Goal: Task Accomplishment & Management: Manage account settings

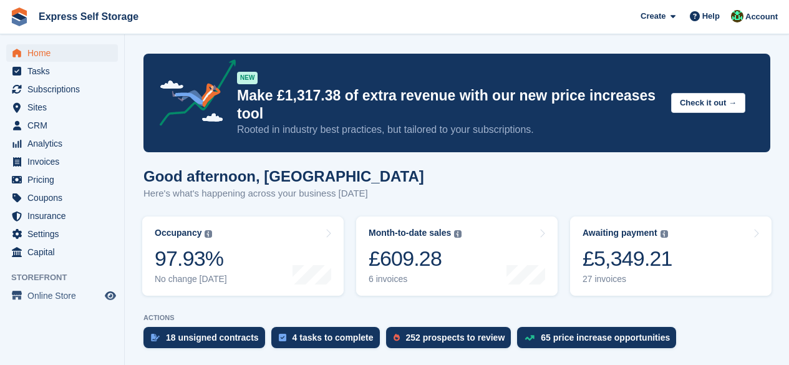
scroll to position [312, 0]
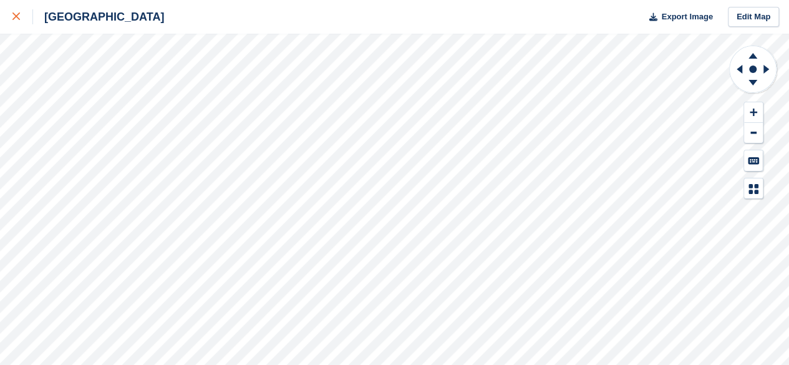
click at [12, 19] on icon at bounding box center [15, 15] width 7 height 7
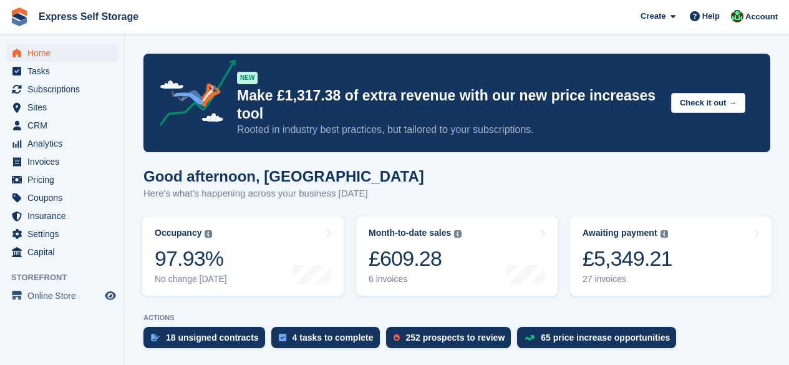
scroll to position [312, 0]
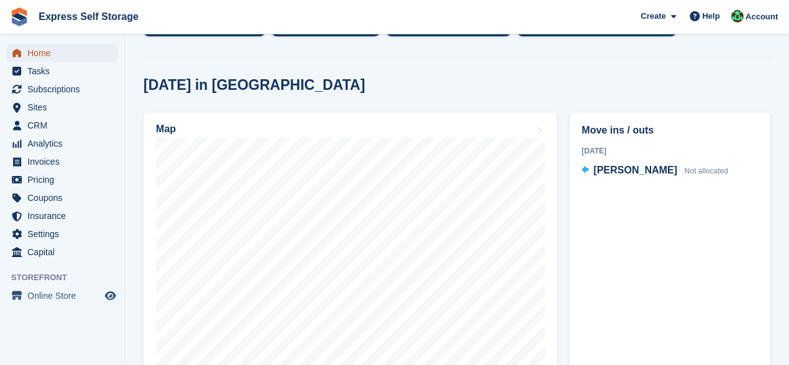
click at [66, 52] on span "Home" at bounding box center [64, 52] width 75 height 17
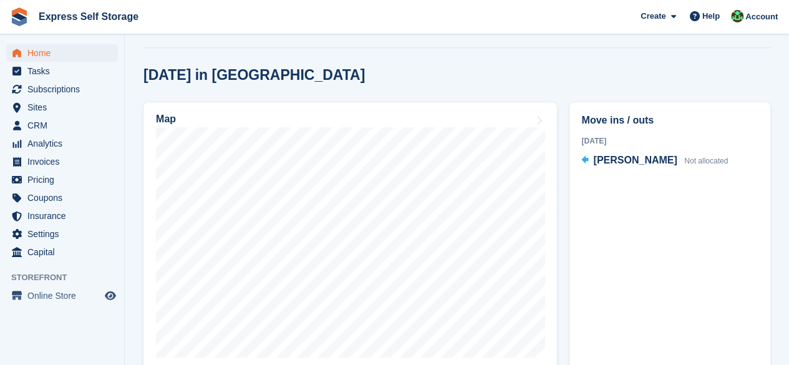
scroll to position [374, 0]
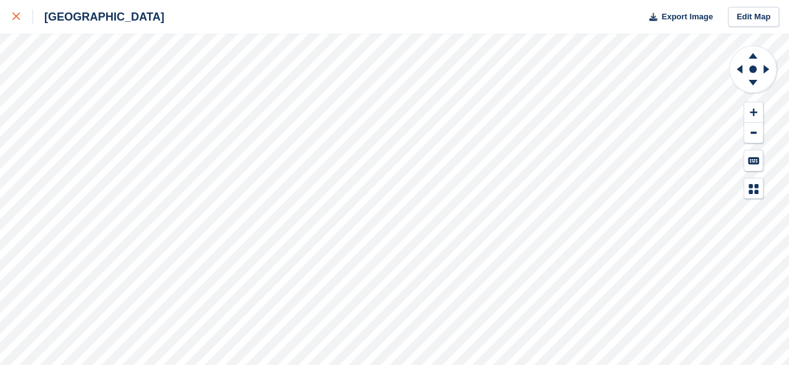
click at [14, 18] on icon at bounding box center [15, 15] width 7 height 7
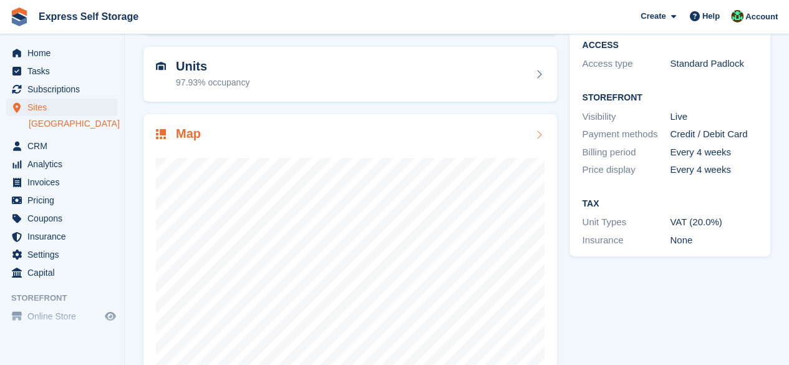
scroll to position [167, 0]
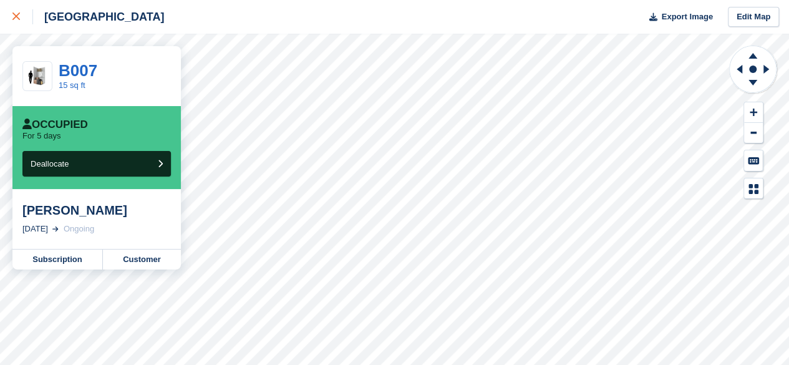
click at [6, 13] on link at bounding box center [16, 17] width 33 height 34
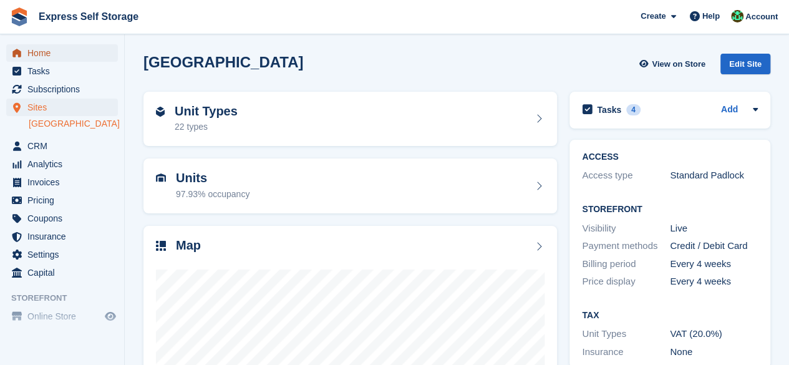
click at [47, 49] on span "Home" at bounding box center [64, 52] width 75 height 17
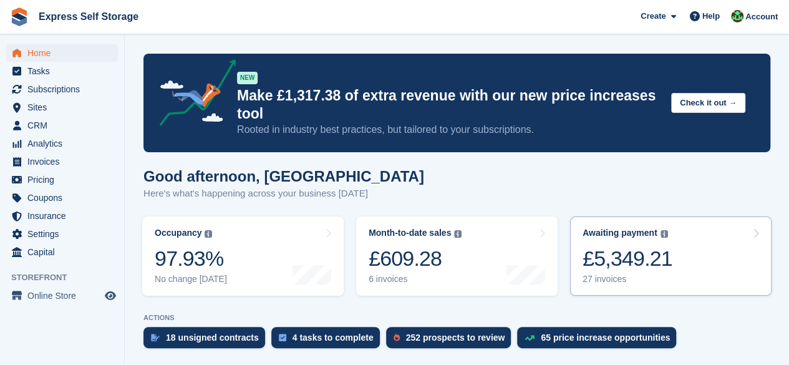
click at [691, 247] on link "Awaiting payment The total outstanding balance on all open invoices. £5,349.21 …" at bounding box center [670, 255] width 201 height 79
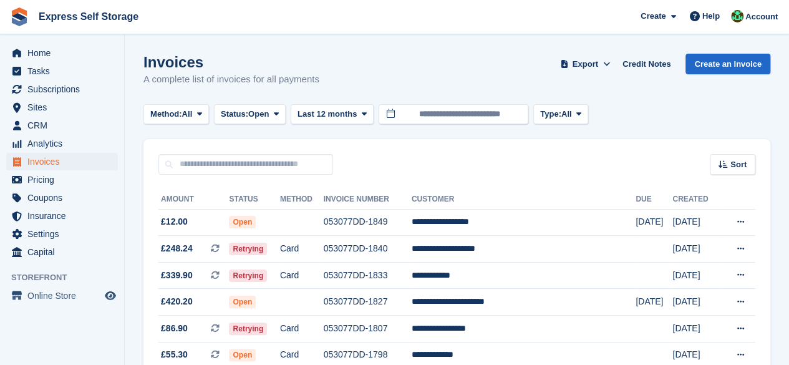
click at [48, 43] on div "Home Tasks Subscriptions Subscriptions Subscriptions Contracts Price increases …" at bounding box center [62, 150] width 124 height 222
click at [48, 48] on span "Home" at bounding box center [64, 52] width 75 height 17
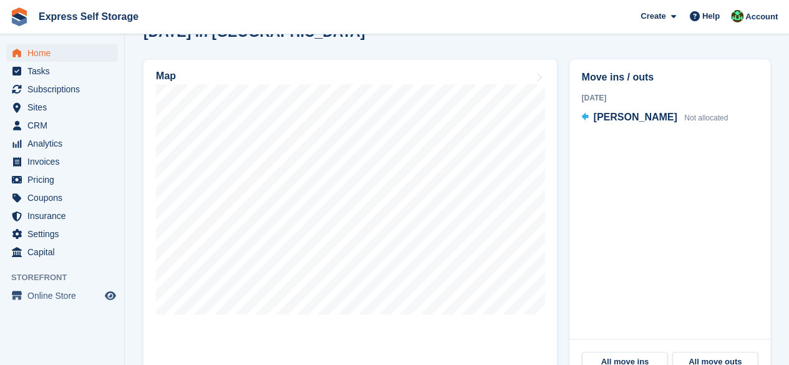
scroll to position [367, 0]
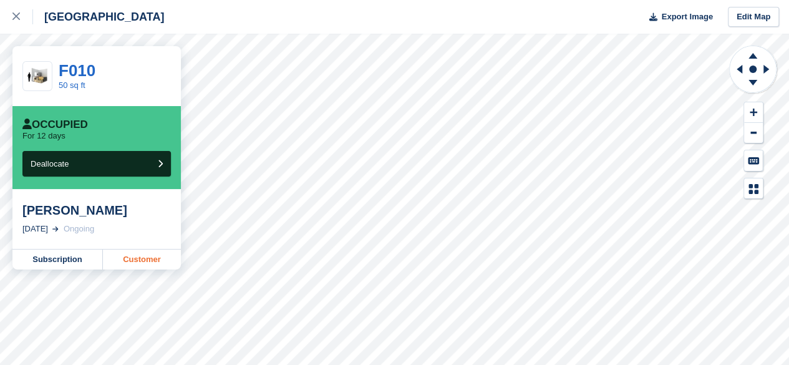
click at [145, 261] on link "Customer" at bounding box center [142, 260] width 78 height 20
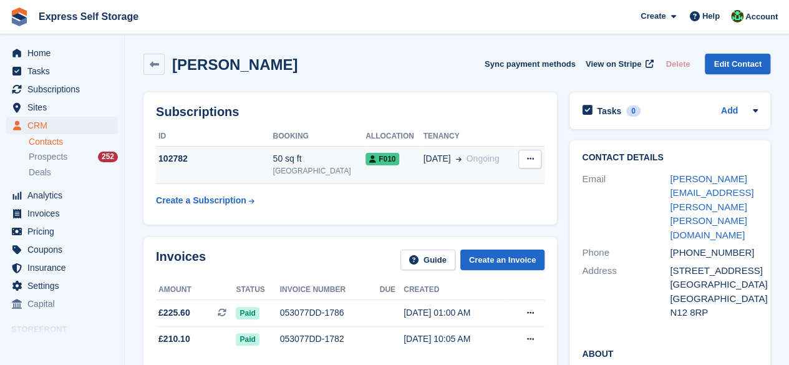
click at [311, 156] on div "50 sq ft" at bounding box center [319, 158] width 93 height 13
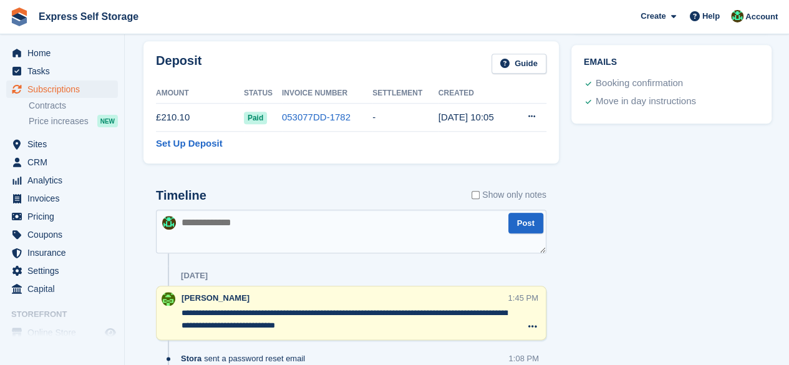
scroll to position [555, 0]
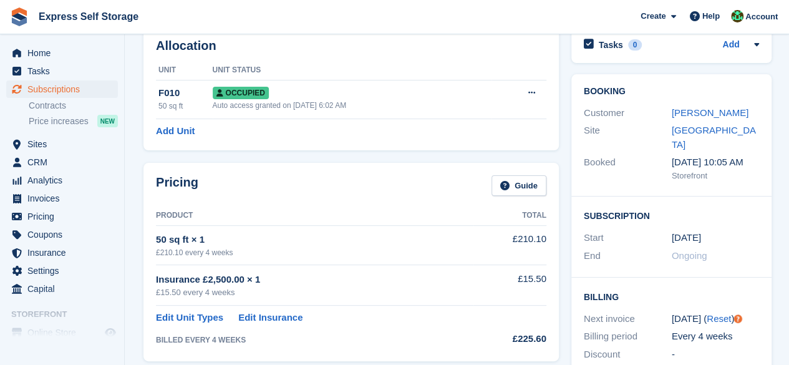
scroll to position [0, 0]
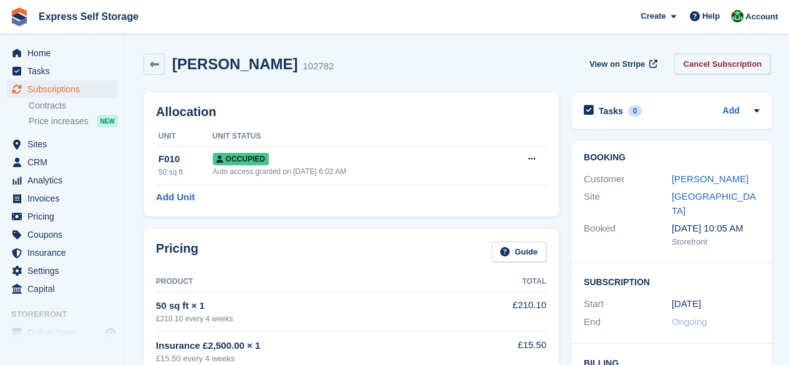
click at [694, 69] on link "Cancel Subscription" at bounding box center [722, 64] width 96 height 21
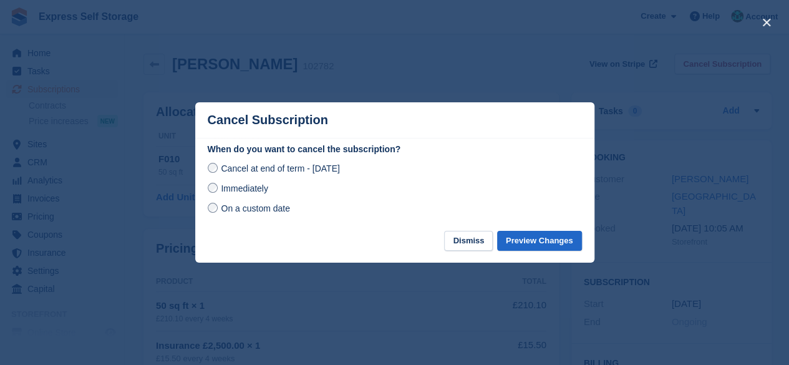
click at [266, 212] on span "On a custom date" at bounding box center [255, 208] width 69 height 10
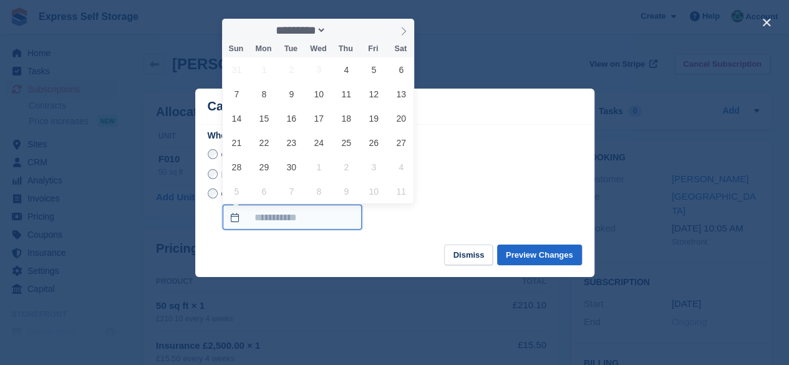
click at [243, 221] on input "On a custom date" at bounding box center [292, 217] width 139 height 25
click at [377, 105] on span "12" at bounding box center [374, 94] width 24 height 24
type input "**********"
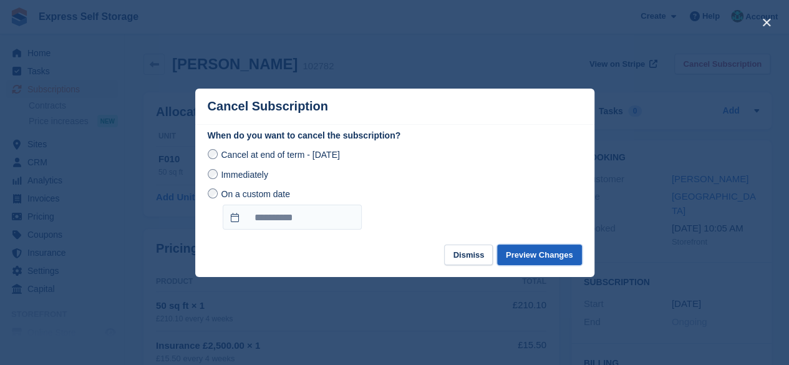
click at [546, 257] on button "Preview Changes" at bounding box center [539, 255] width 85 height 21
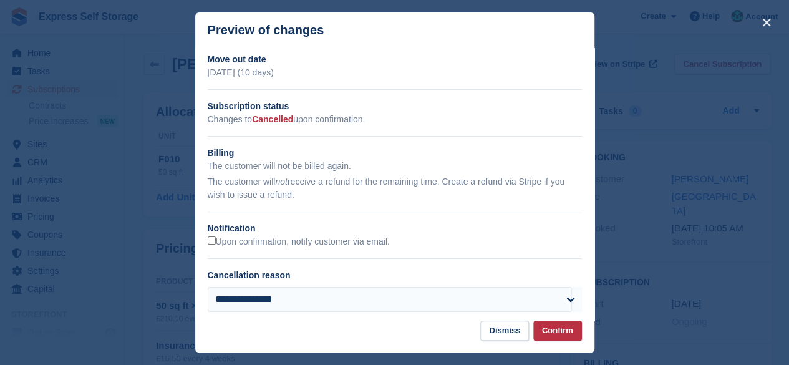
scroll to position [14, 0]
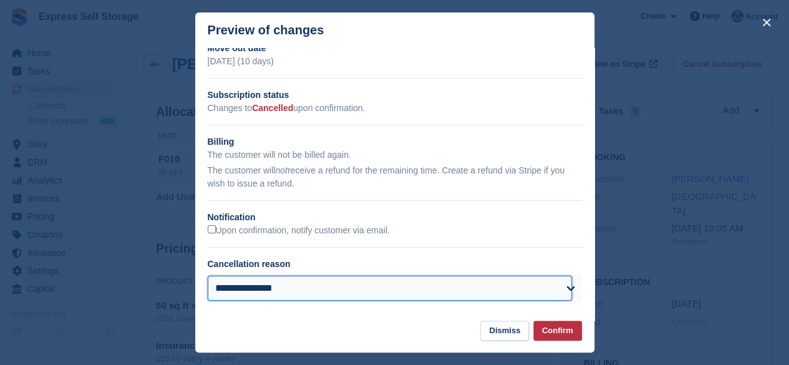
click at [454, 286] on select "**********" at bounding box center [390, 288] width 365 height 25
select select "**********"
click at [208, 276] on select "**********" at bounding box center [390, 288] width 365 height 25
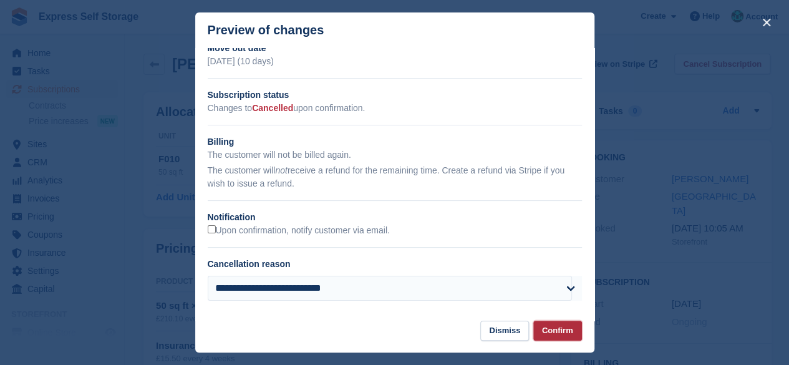
click at [544, 334] on button "Confirm" at bounding box center [557, 331] width 49 height 21
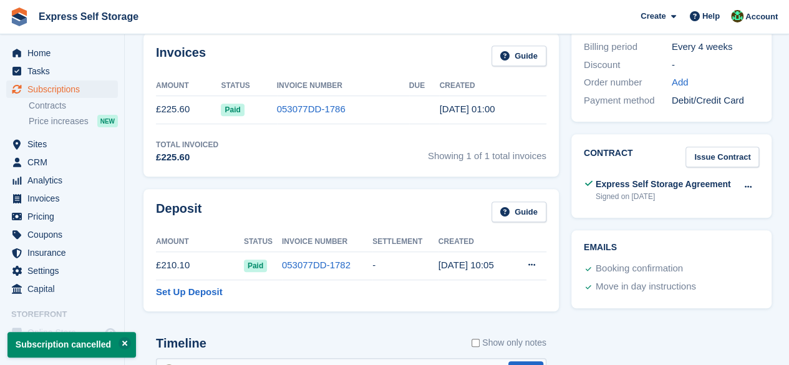
scroll to position [419, 0]
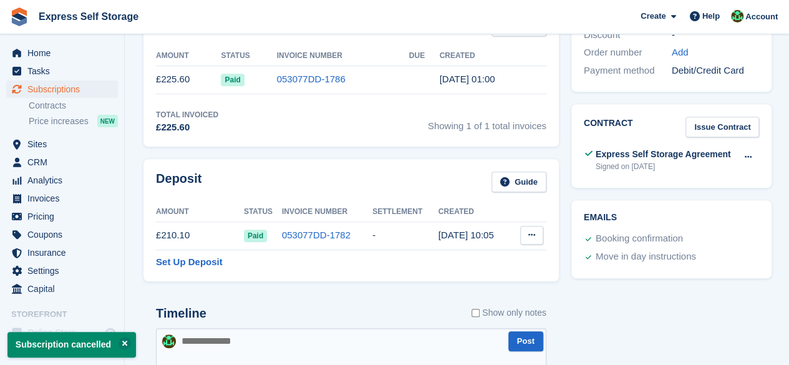
click at [537, 236] on button at bounding box center [531, 235] width 23 height 19
click at [523, 257] on p "Settle deposit" at bounding box center [483, 259] width 109 height 16
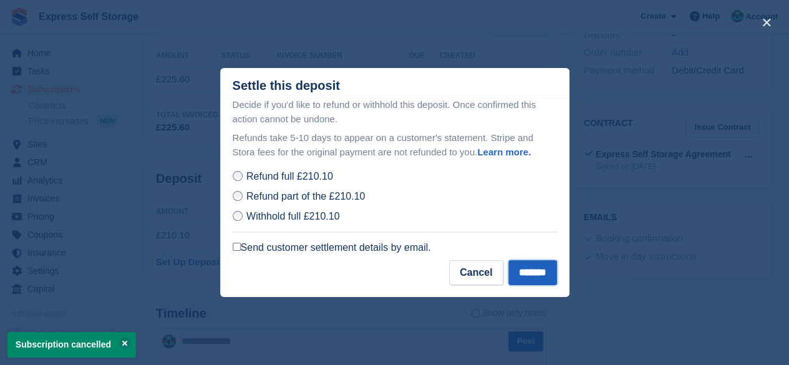
click at [516, 278] on input "*******" at bounding box center [532, 272] width 49 height 25
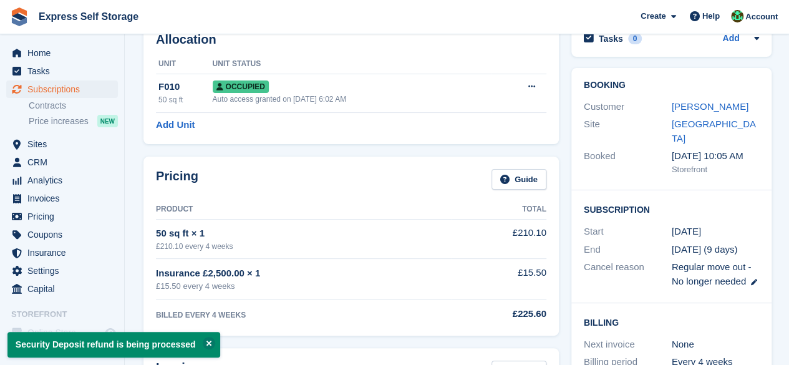
scroll to position [0, 0]
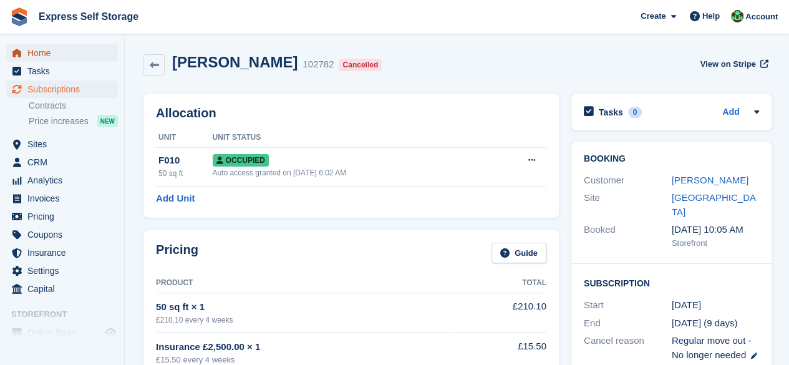
click at [85, 52] on span "Home" at bounding box center [64, 52] width 75 height 17
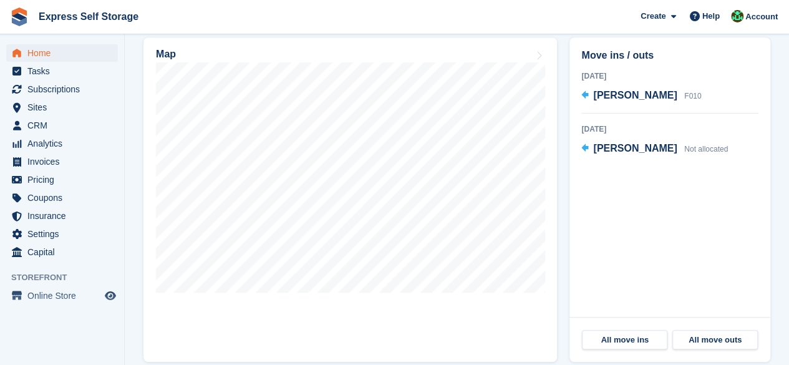
scroll to position [393, 0]
